Goal: Task Accomplishment & Management: Complete application form

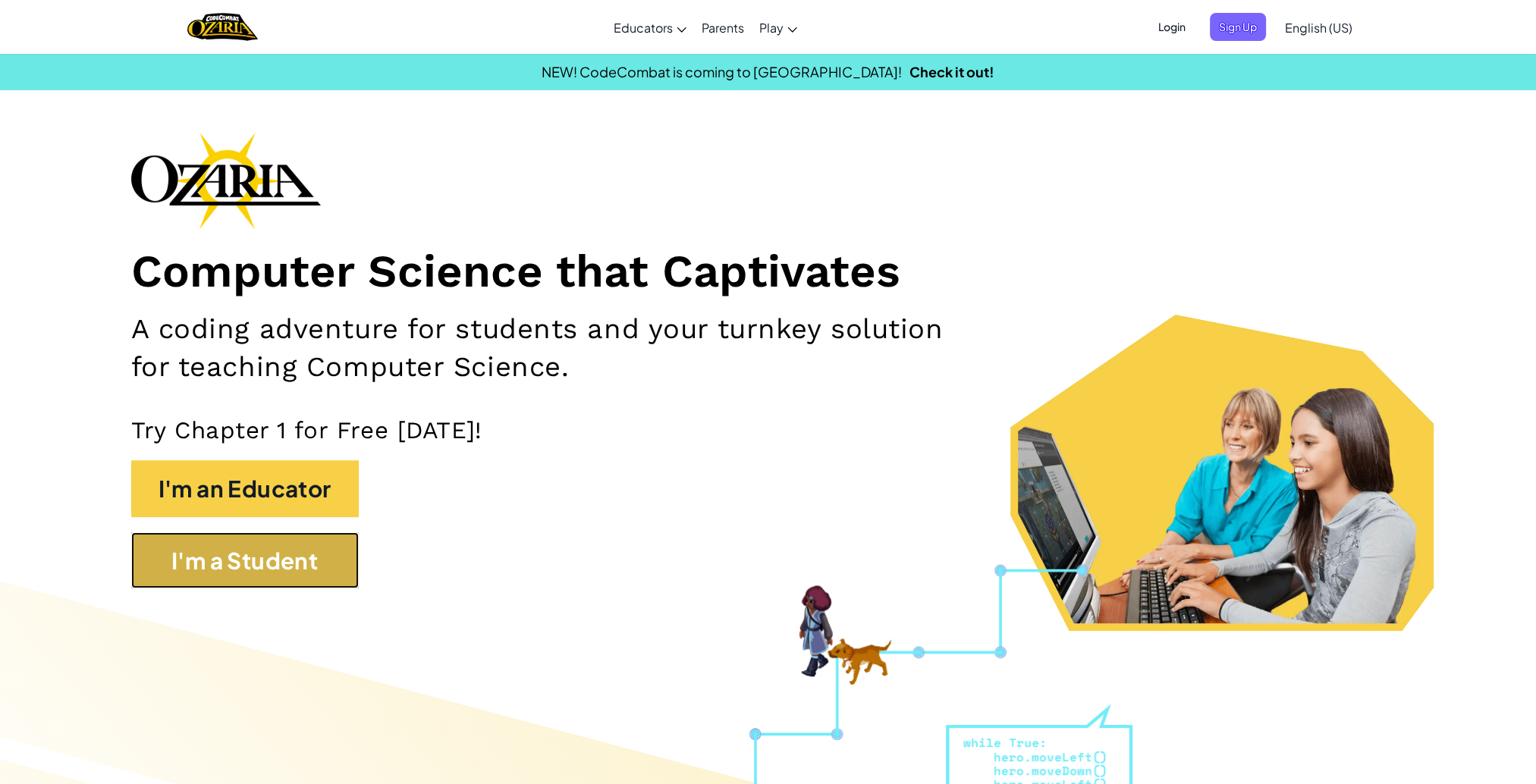
click at [299, 542] on button "I'm a Student" at bounding box center [245, 560] width 228 height 56
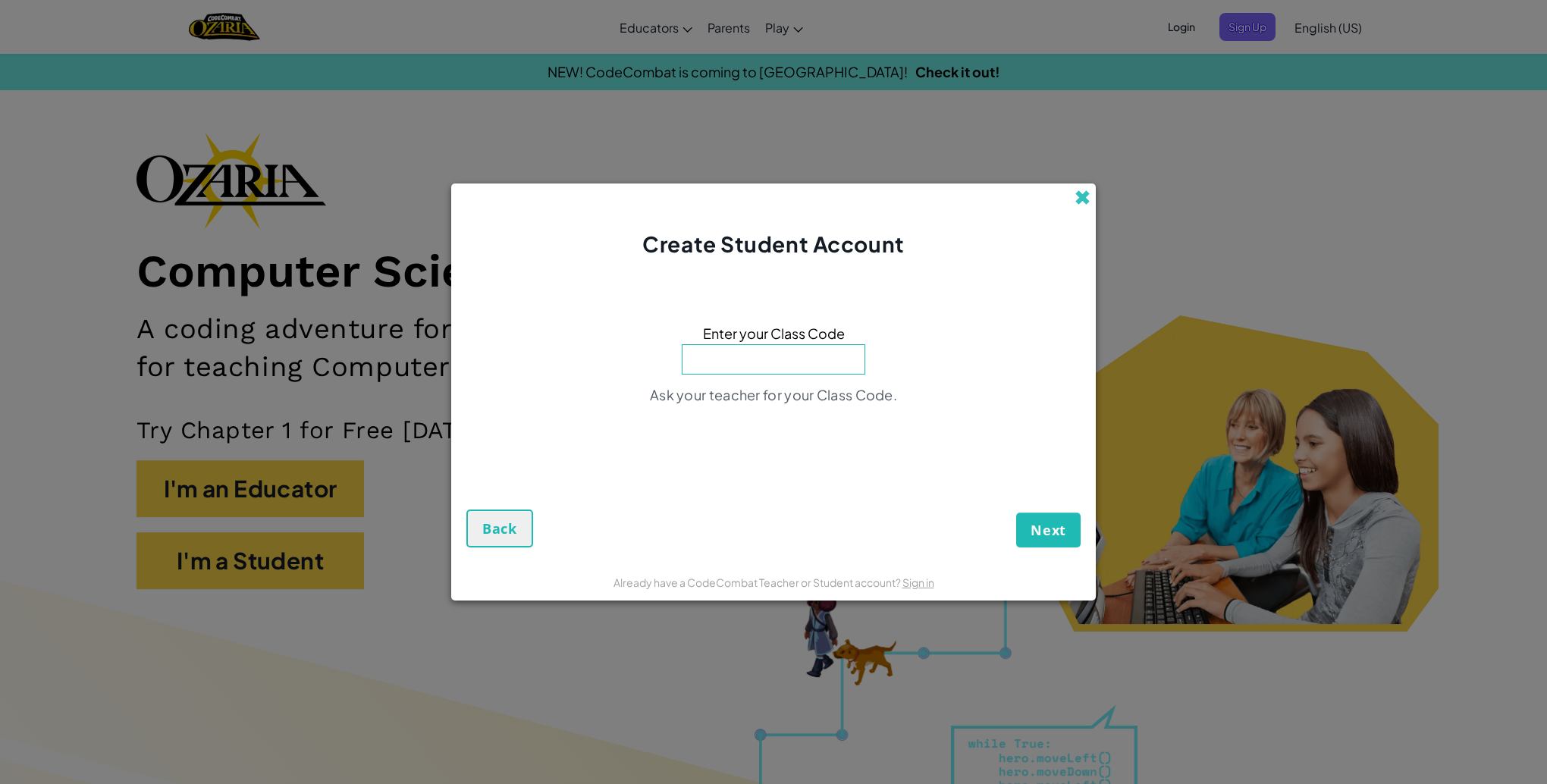
click at [1089, 190] on span at bounding box center [1082, 197] width 16 height 16
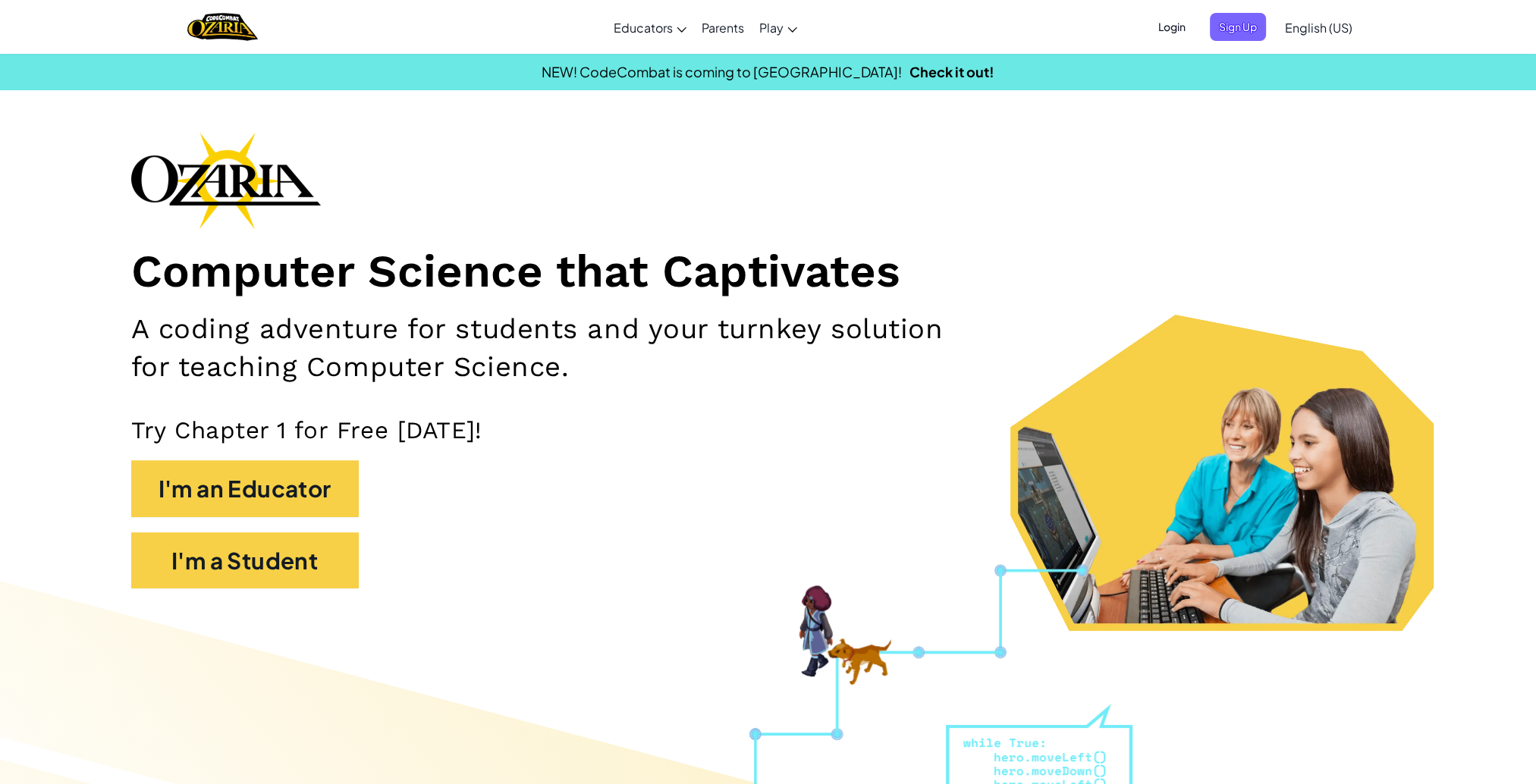
click at [1172, 22] on span "Login" at bounding box center [1171, 27] width 46 height 28
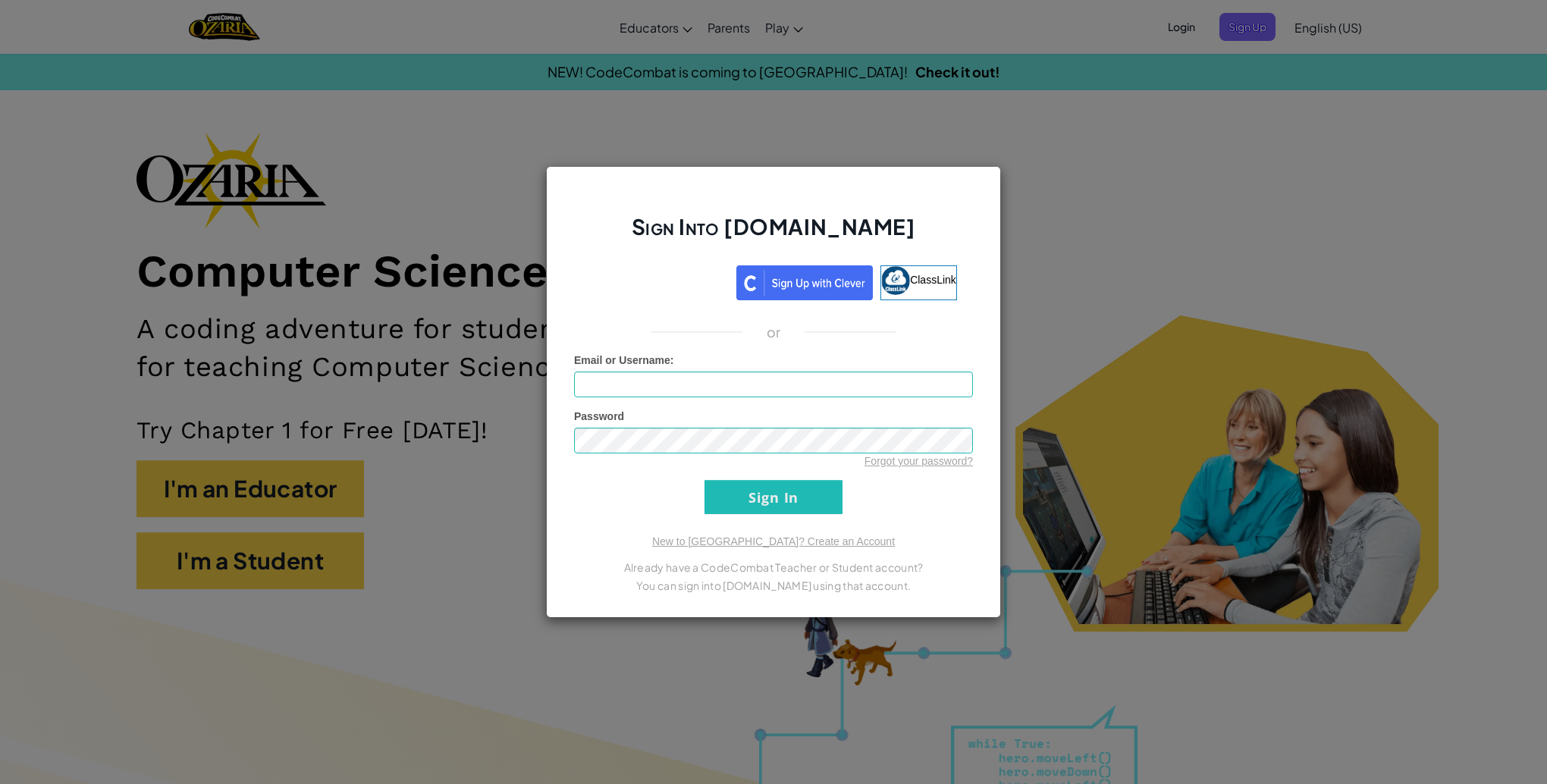
drag, startPoint x: 732, startPoint y: 274, endPoint x: 830, endPoint y: 408, distance: 166.0
click at [830, 409] on div "Password Forgot your password?" at bounding box center [773, 439] width 399 height 60
